Goal: Task Accomplishment & Management: Use online tool/utility

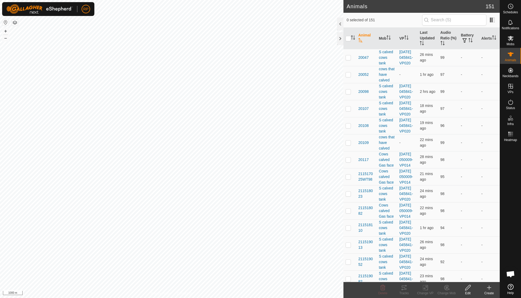
scroll to position [46, 0]
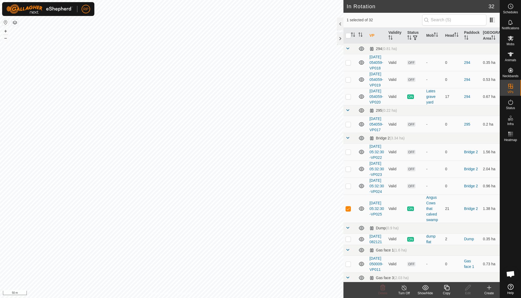
click at [250, 213] on div "Copy" at bounding box center [446, 293] width 21 height 5
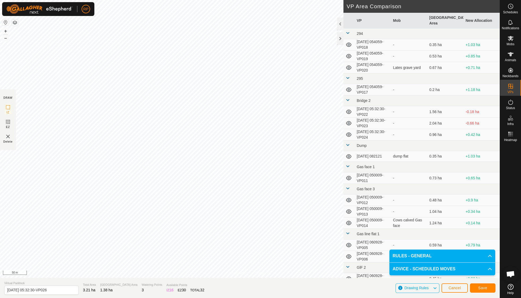
click at [250, 213] on span "Save" at bounding box center [482, 288] width 9 height 4
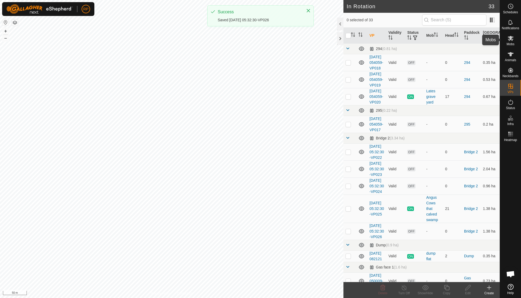
click at [250, 41] on es-mob-svg-icon at bounding box center [511, 38] width 10 height 9
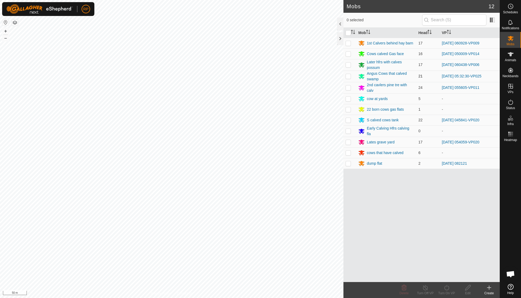
click at [250, 77] on p-checkbox at bounding box center [348, 76] width 5 height 4
checkbox input "true"
click at [250, 213] on icon at bounding box center [447, 287] width 7 height 6
click at [250, 213] on link "Now" at bounding box center [462, 275] width 53 height 11
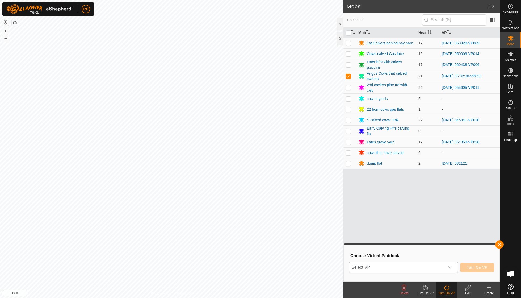
click at [250, 213] on icon "dropdown trigger" at bounding box center [450, 267] width 4 height 4
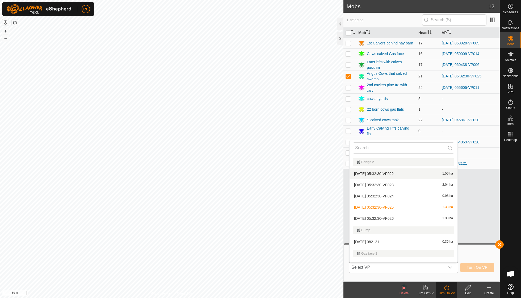
scroll to position [69, 0]
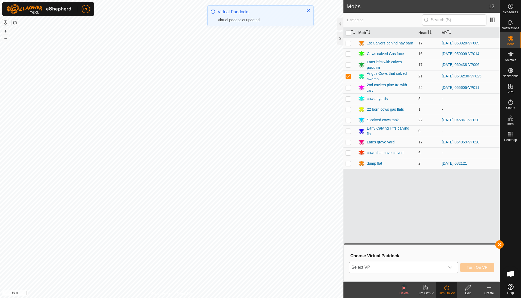
click at [250, 213] on div "dropdown trigger" at bounding box center [450, 267] width 11 height 11
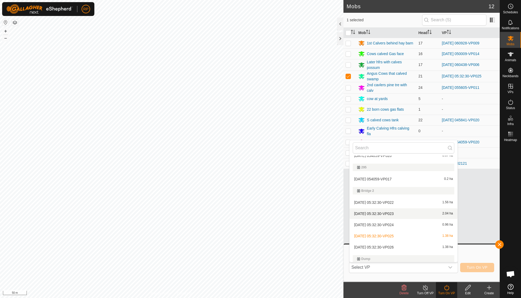
scroll to position [40, 0]
click at [250, 213] on li "[DATE] 05:32:30-VP026 1.38 ha" at bounding box center [404, 247] width 108 height 11
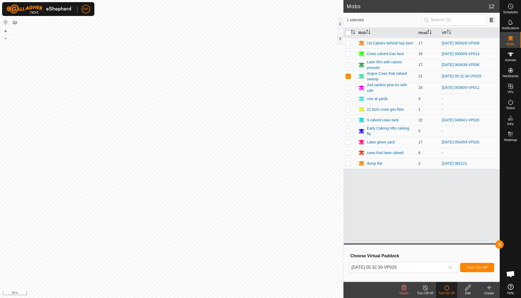
click at [250, 213] on span "Turn On VP" at bounding box center [477, 267] width 21 height 4
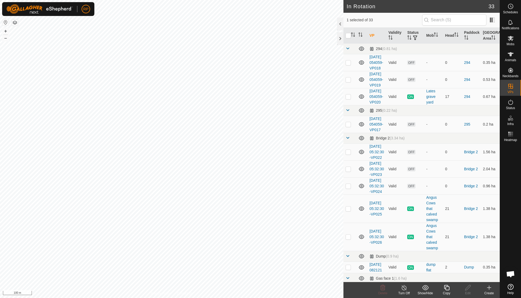
click at [250, 213] on icon at bounding box center [446, 287] width 5 height 5
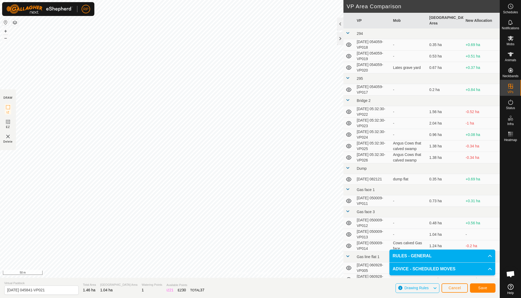
click at [250, 213] on span "Save" at bounding box center [482, 288] width 9 height 4
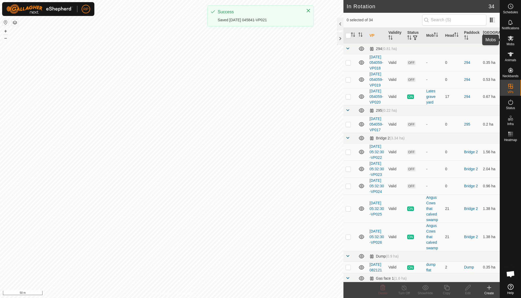
click at [250, 44] on span "Mobs" at bounding box center [511, 44] width 8 height 3
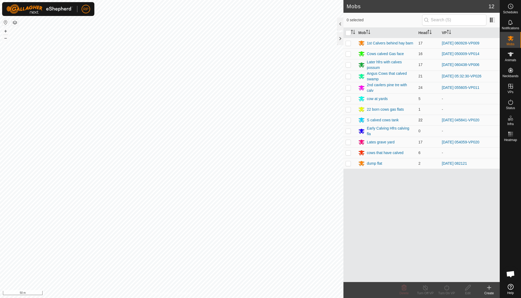
click at [250, 118] on p-checkbox at bounding box center [348, 120] width 5 height 4
checkbox input "true"
click at [250, 213] on icon at bounding box center [447, 287] width 7 height 6
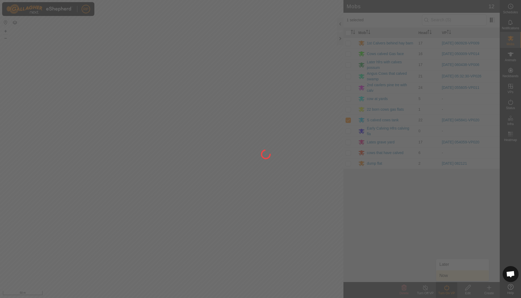
click at [250, 213] on div at bounding box center [260, 149] width 521 height 298
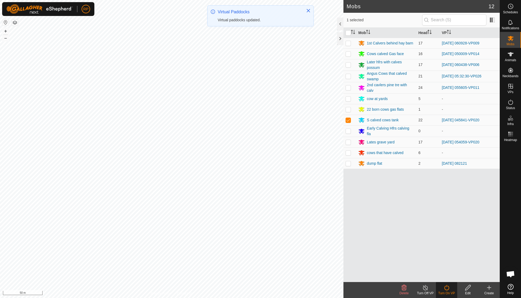
click at [250, 213] on icon at bounding box center [447, 287] width 7 height 6
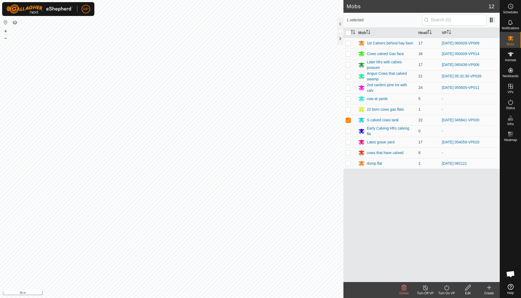
click at [250, 213] on icon at bounding box center [447, 287] width 7 height 6
click at [250, 213] on link "Now" at bounding box center [462, 275] width 53 height 11
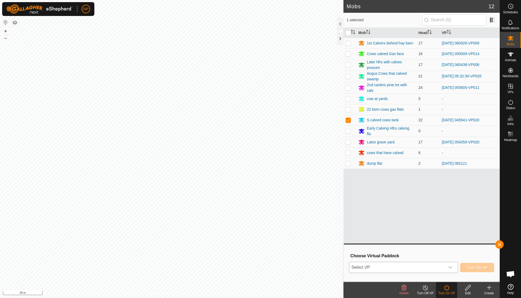
click at [250, 213] on icon "dropdown trigger" at bounding box center [450, 267] width 4 height 4
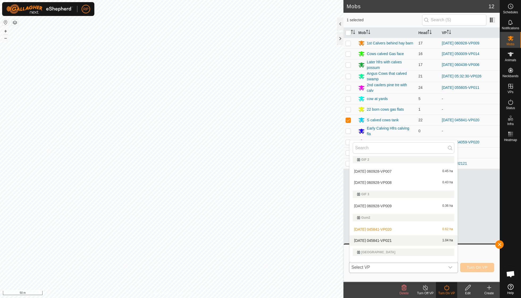
scroll to position [269, 0]
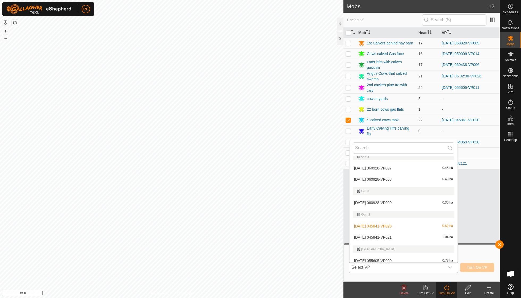
click at [250, 213] on li "[DATE] 045841-VP021 1.04 ha" at bounding box center [404, 237] width 108 height 11
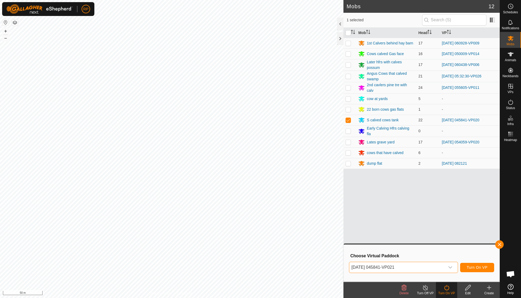
click at [250, 213] on span "Turn On VP" at bounding box center [477, 267] width 21 height 4
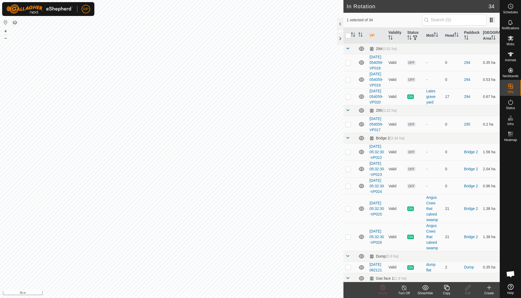
click at [250, 213] on icon at bounding box center [447, 287] width 7 height 6
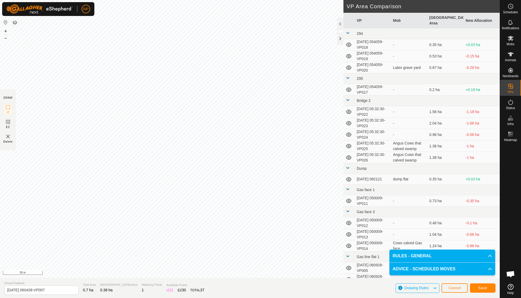
click at [250, 213] on span "Save" at bounding box center [482, 288] width 9 height 4
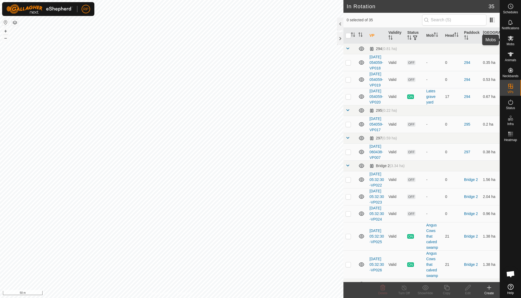
click at [250, 43] on span "Mobs" at bounding box center [511, 44] width 8 height 3
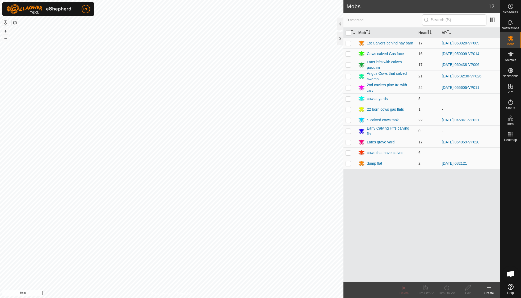
click at [250, 64] on p-checkbox at bounding box center [348, 64] width 5 height 4
checkbox input "true"
click at [250, 213] on icon at bounding box center [447, 287] width 7 height 6
click at [250, 213] on link "Now" at bounding box center [462, 275] width 53 height 11
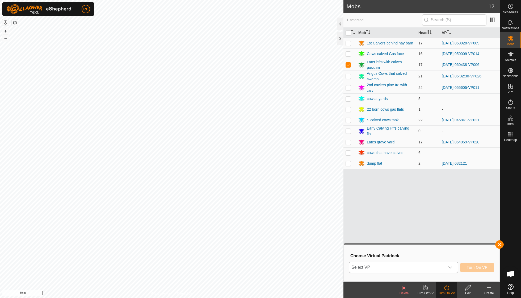
click at [250, 213] on icon "dropdown trigger" at bounding box center [451, 267] width 4 height 2
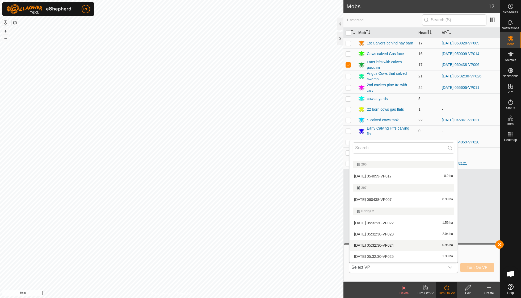
scroll to position [37, 0]
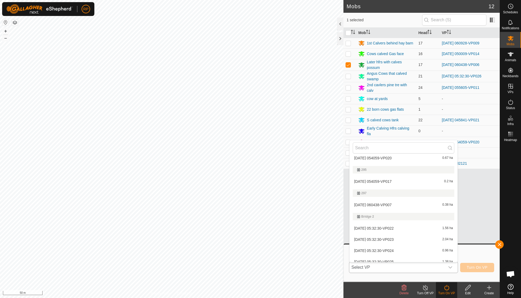
click at [250, 203] on li "[DATE] 060438-VP007 0.38 ha" at bounding box center [404, 204] width 108 height 11
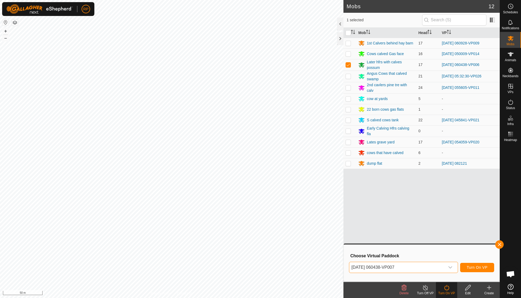
click at [250, 213] on span "Turn On VP" at bounding box center [477, 267] width 21 height 4
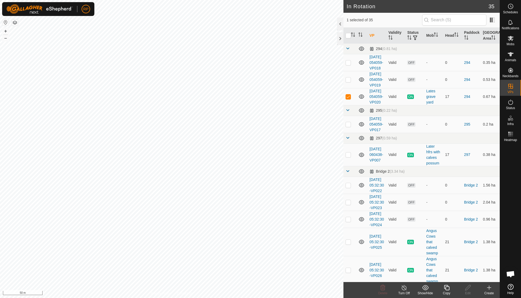
click at [250, 213] on div "Copy" at bounding box center [446, 293] width 21 height 5
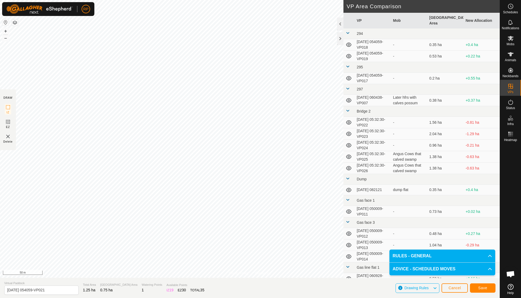
click at [250, 213] on span "Save" at bounding box center [482, 288] width 9 height 4
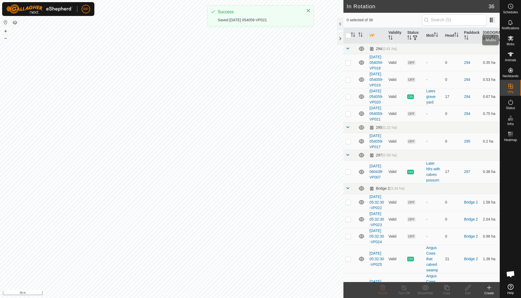
click at [250, 44] on span "Mobs" at bounding box center [511, 44] width 8 height 3
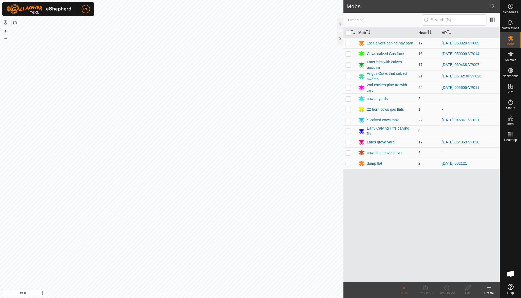
click at [250, 140] on p-checkbox at bounding box center [348, 142] width 5 height 4
checkbox input "true"
click at [250, 213] on div "Turn On VP" at bounding box center [446, 293] width 21 height 5
click at [250, 213] on link "Now" at bounding box center [462, 275] width 53 height 11
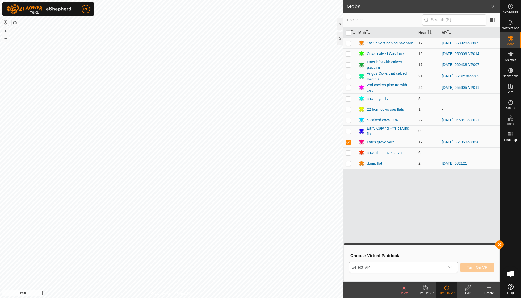
click at [250, 213] on icon "dropdown trigger" at bounding box center [450, 267] width 4 height 4
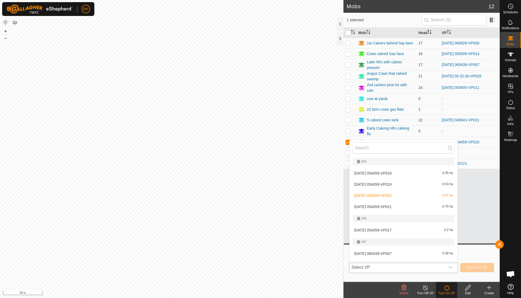
click at [250, 205] on li "[DATE] 054059-VP021 0.75 ha" at bounding box center [404, 206] width 108 height 11
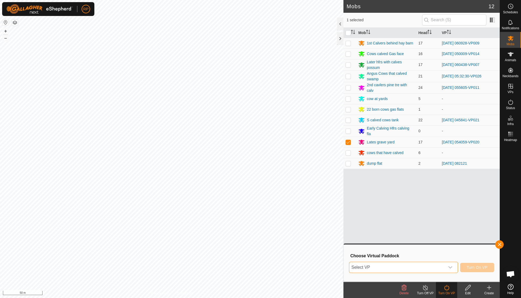
click at [250, 213] on icon "dropdown trigger" at bounding box center [450, 267] width 4 height 4
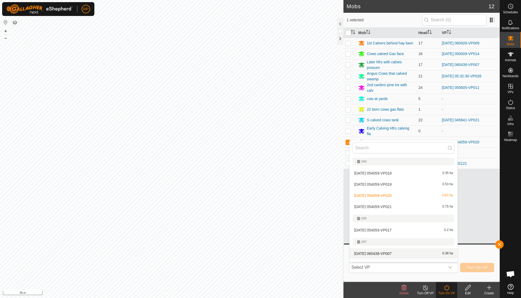
click at [250, 206] on span "[DATE] 054059-VP021" at bounding box center [372, 207] width 37 height 4
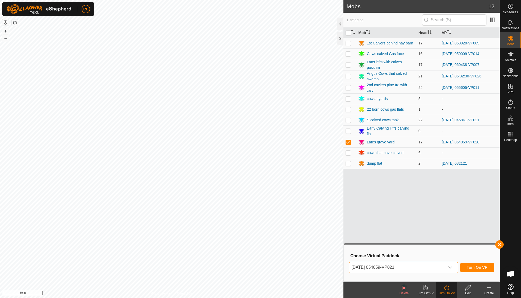
click at [250, 213] on span "Turn On VP" at bounding box center [477, 267] width 21 height 4
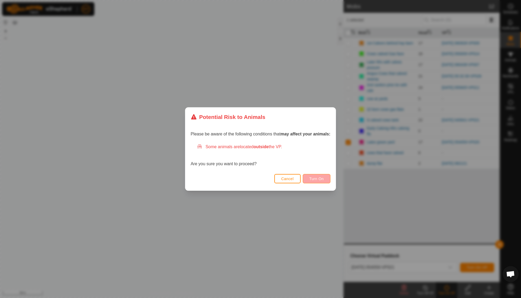
click at [250, 181] on button "Turn On" at bounding box center [317, 178] width 28 height 9
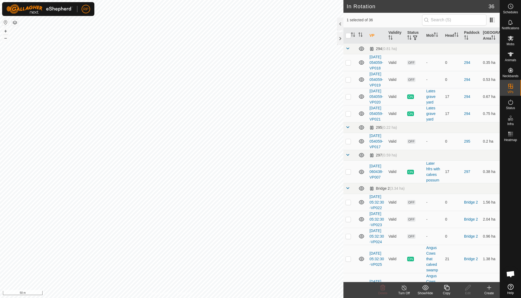
click at [250, 213] on icon at bounding box center [446, 287] width 5 height 5
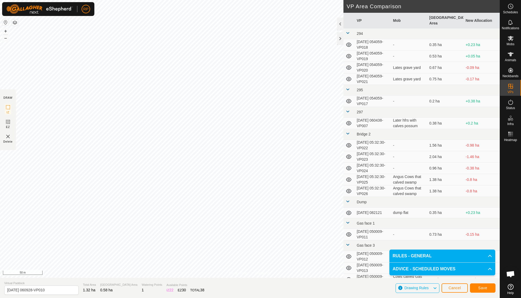
click at [250, 213] on button "Save" at bounding box center [483, 287] width 26 height 9
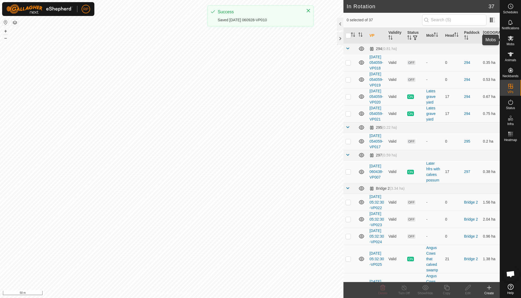
click at [250, 43] on span "Mobs" at bounding box center [511, 44] width 8 height 3
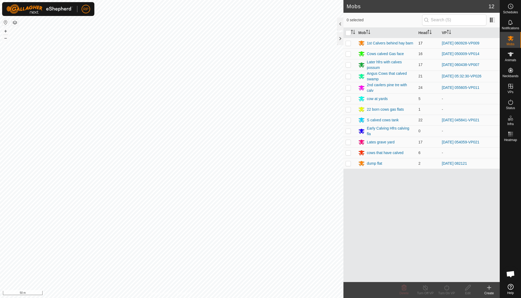
click at [250, 43] on p-checkbox at bounding box center [348, 43] width 5 height 4
checkbox input "true"
click at [250, 213] on icon at bounding box center [446, 287] width 5 height 5
click at [250, 213] on link "Now" at bounding box center [462, 275] width 53 height 11
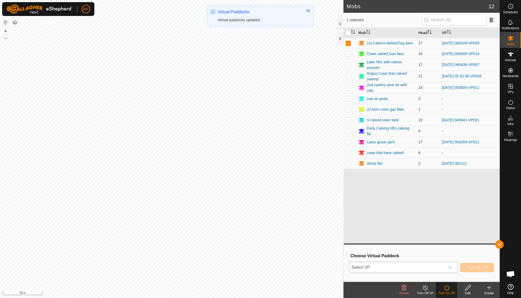
click at [250, 213] on icon "dropdown trigger" at bounding box center [450, 267] width 4 height 4
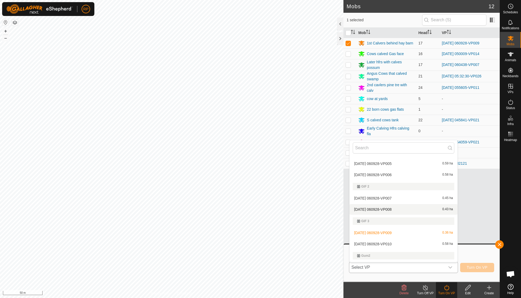
scroll to position [292, 0]
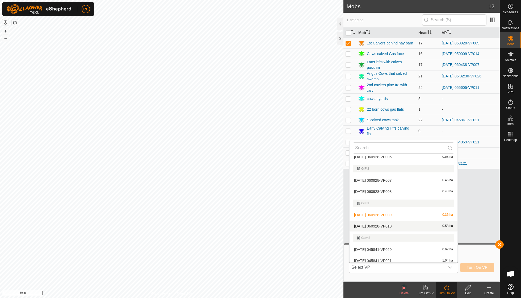
click at [250, 213] on li "[DATE] 060928-VP010 0.58 ha" at bounding box center [404, 226] width 108 height 11
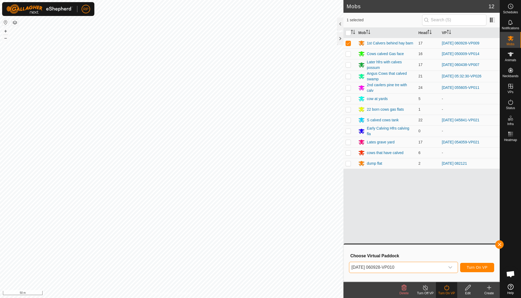
click at [250, 213] on div "[DATE] 060928-VP010 Turn On VP" at bounding box center [421, 267] width 145 height 13
click at [250, 213] on span "Turn On VP" at bounding box center [477, 267] width 21 height 4
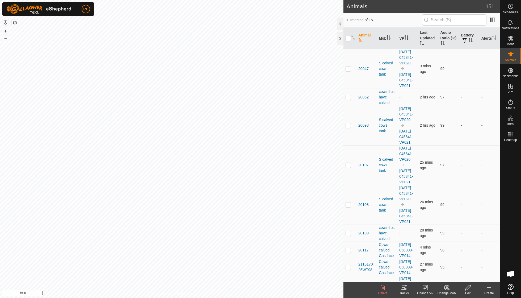
click at [250, 213] on icon at bounding box center [404, 287] width 5 height 4
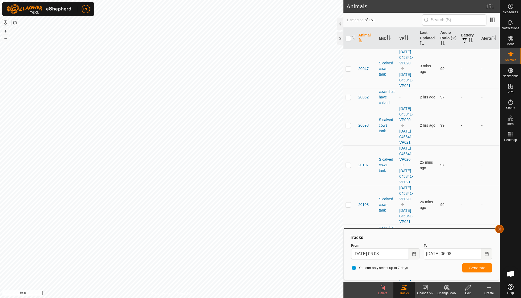
click at [250, 213] on button "button" at bounding box center [499, 229] width 9 height 9
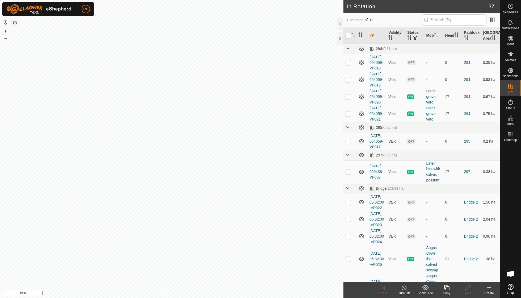
click at [250, 213] on icon at bounding box center [447, 287] width 7 height 6
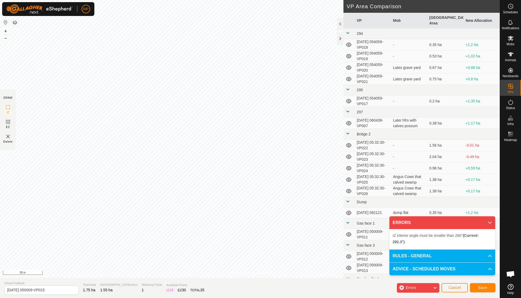
click at [236, 213] on div "Privacy Policy Contact Us Type: Inclusion Zone undefined Animal + – ⇧ i 50 m DR…" at bounding box center [250, 149] width 500 height 298
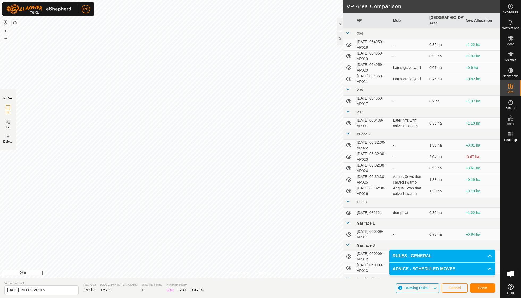
click at [250, 213] on span "Save" at bounding box center [482, 288] width 9 height 4
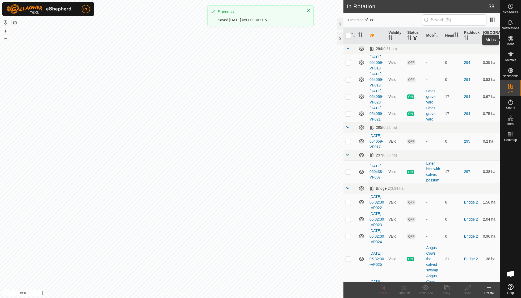
click at [250, 40] on icon at bounding box center [511, 38] width 6 height 6
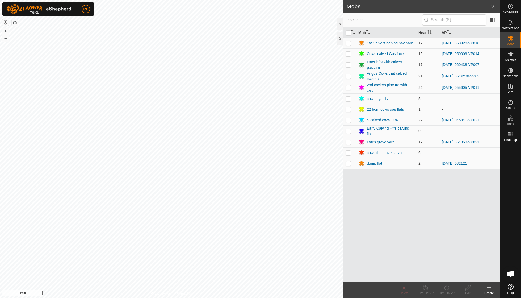
click at [250, 53] on p-checkbox at bounding box center [348, 54] width 5 height 4
checkbox input "true"
click at [250, 213] on icon at bounding box center [446, 287] width 5 height 5
click at [250, 213] on link "Now" at bounding box center [462, 275] width 53 height 11
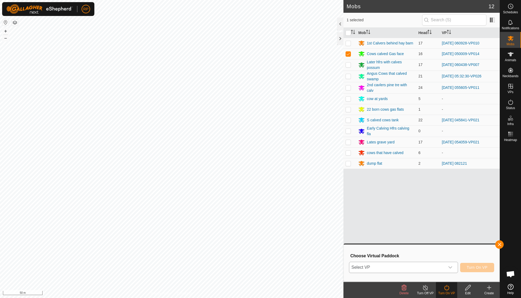
click at [250, 213] on icon "dropdown trigger" at bounding box center [450, 267] width 4 height 4
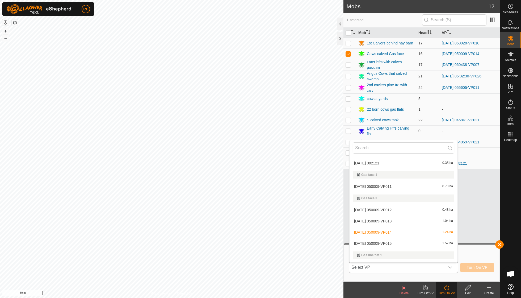
scroll to position [183, 0]
click at [250, 213] on li "[DATE] 050009-VP015 1.57 ha" at bounding box center [404, 242] width 108 height 11
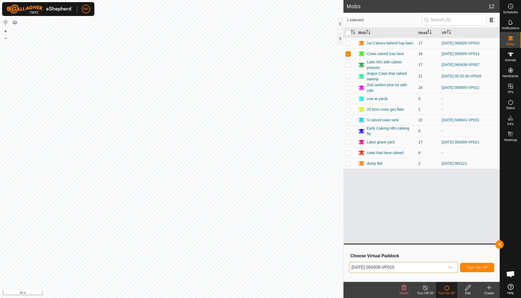
click at [250, 213] on span "Turn On VP" at bounding box center [477, 267] width 21 height 4
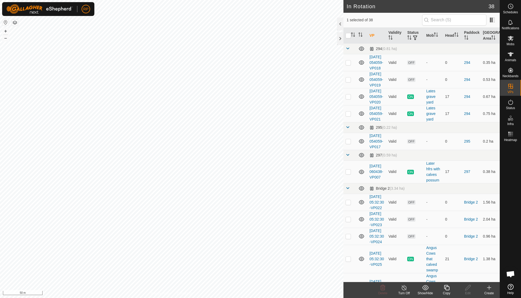
click at [250, 213] on icon at bounding box center [446, 287] width 5 height 5
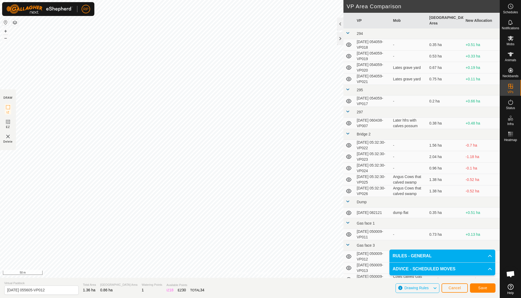
click at [250, 213] on span "Save" at bounding box center [482, 288] width 9 height 4
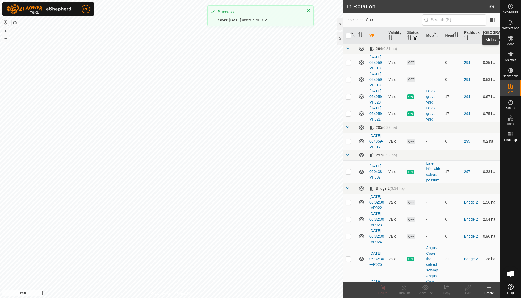
click at [250, 43] on span "Mobs" at bounding box center [511, 44] width 8 height 3
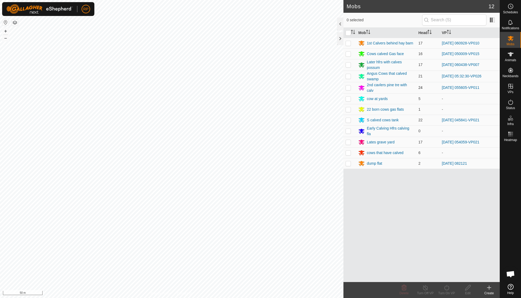
click at [250, 86] on p-checkbox at bounding box center [348, 87] width 5 height 4
checkbox input "true"
click at [250, 213] on icon at bounding box center [447, 287] width 7 height 6
click at [250, 213] on link "Now" at bounding box center [462, 275] width 53 height 11
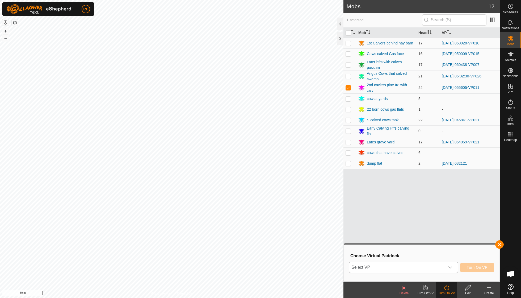
click at [250, 213] on icon "dropdown trigger" at bounding box center [450, 267] width 4 height 4
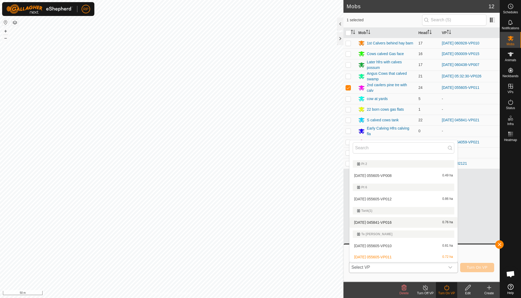
scroll to position [499, 0]
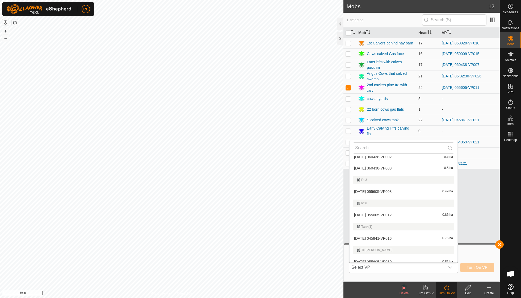
click at [250, 210] on li "[DATE] 055605-VP012 0.86 ha" at bounding box center [404, 215] width 108 height 11
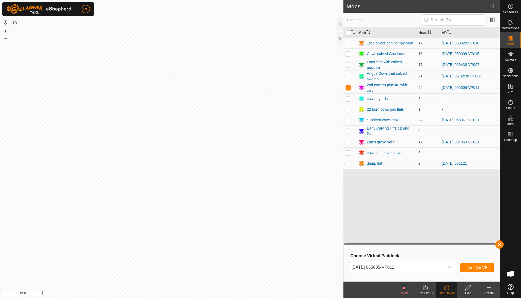
click at [250, 213] on span "Turn On VP" at bounding box center [477, 267] width 21 height 4
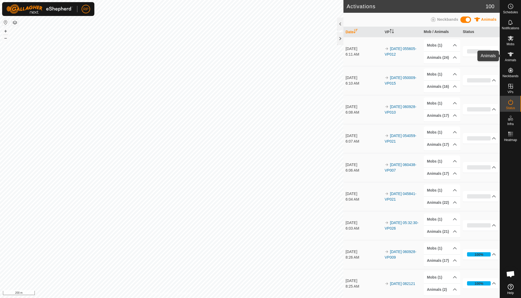
click at [250, 55] on icon at bounding box center [511, 54] width 6 height 6
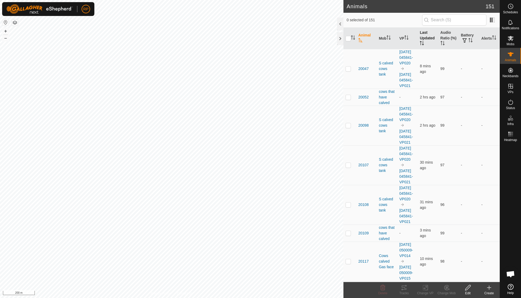
click at [250, 43] on th "Last Updated" at bounding box center [428, 39] width 20 height 22
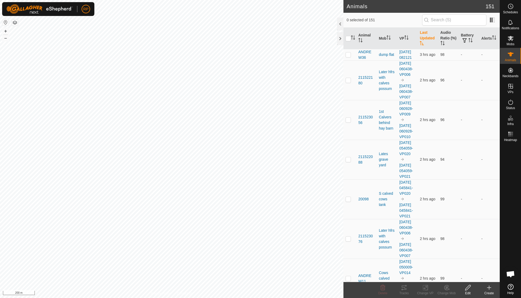
click at [250, 43] on th "Last Updated" at bounding box center [428, 39] width 20 height 22
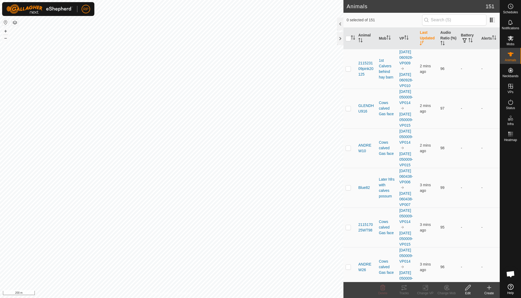
click at [250, 43] on th "Last Updated" at bounding box center [428, 39] width 20 height 22
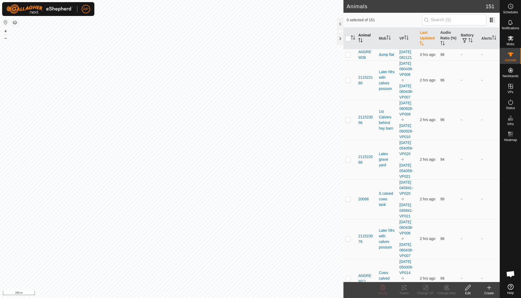
click at [250, 39] on icon "Activate to sort" at bounding box center [361, 40] width 1 height 4
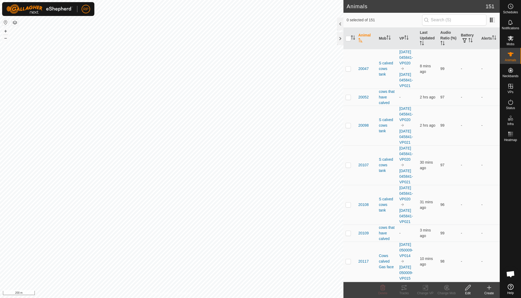
click at [250, 39] on icon "Activate to sort" at bounding box center [360, 40] width 4 height 4
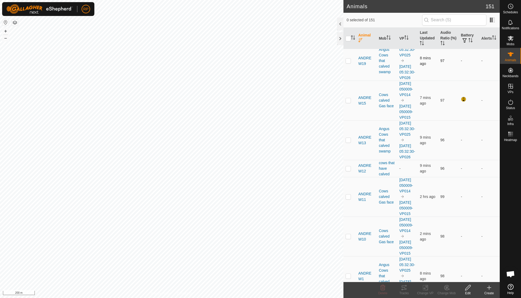
scroll to position [1193, 0]
click at [250, 101] on p-checkbox at bounding box center [348, 99] width 5 height 4
checkbox input "true"
click at [250, 213] on icon at bounding box center [404, 287] width 6 height 6
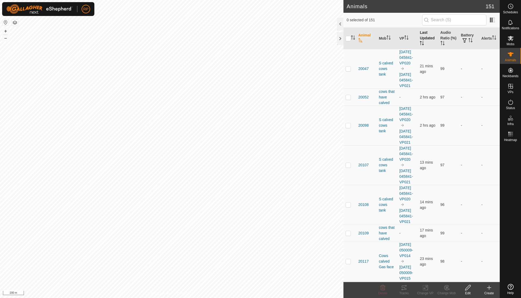
click at [425, 40] on th "Last Updated" at bounding box center [428, 39] width 20 height 22
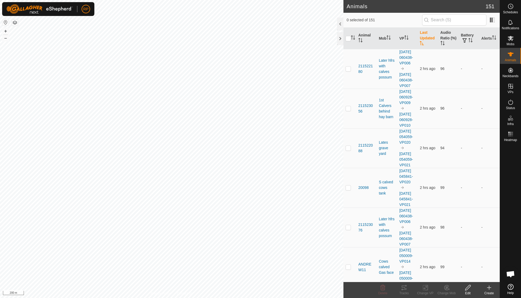
scroll to position [46, 0]
click at [425, 40] on th "Last Updated" at bounding box center [428, 39] width 20 height 22
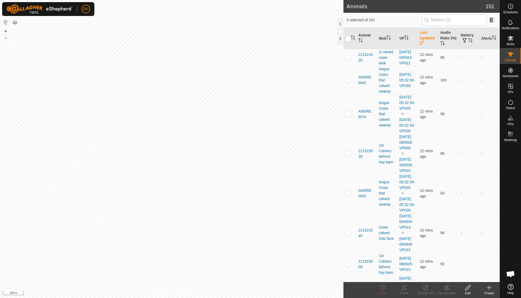
click at [424, 40] on th "Last Updated" at bounding box center [428, 39] width 20 height 22
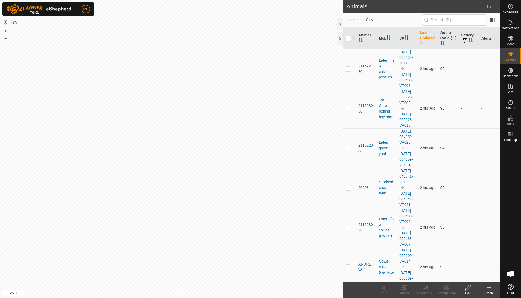
click at [424, 40] on th "Last Updated" at bounding box center [428, 39] width 20 height 22
